Goal: Find specific page/section: Find specific page/section

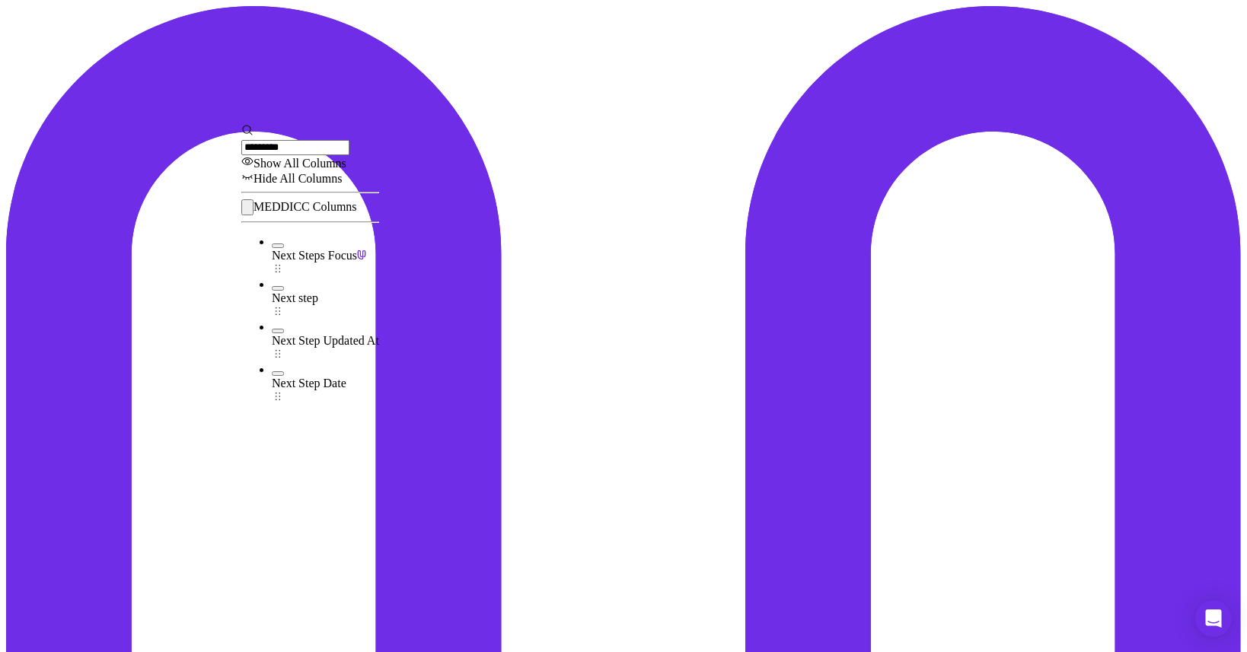
type input "*********"
click at [272, 248] on button "Next Steps Focus" at bounding box center [278, 246] width 12 height 5
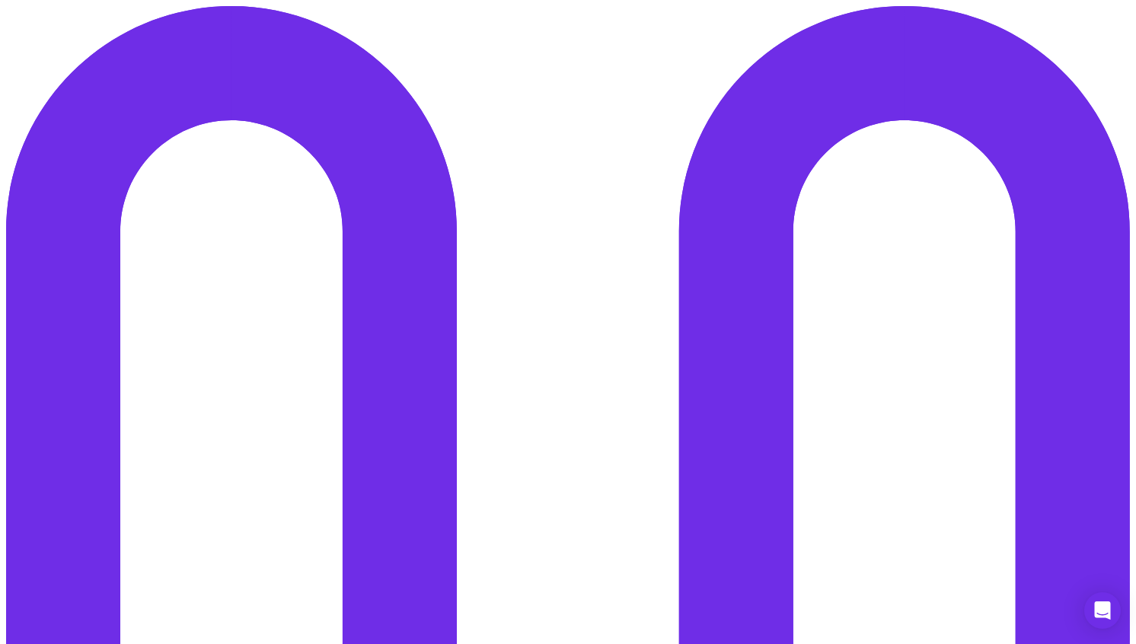
scroll to position [0, 328]
